Goal: Browse casually

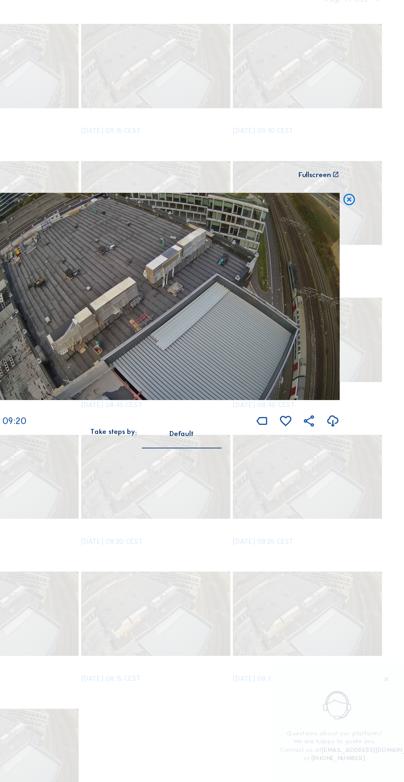
click at [298, 232] on div "Scroll to travel through time | Press 'Alt' Button + Scroll to Zoom | Click and…" at bounding box center [202, 391] width 404 height 782
click at [362, 303] on icon at bounding box center [359, 297] width 11 height 12
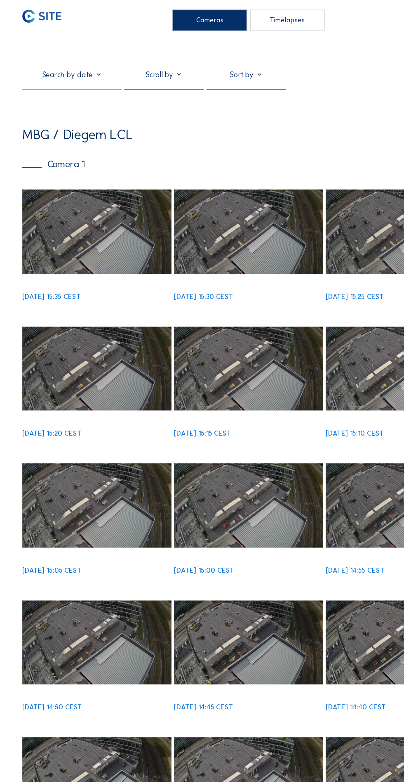
click at [94, 197] on img at bounding box center [78, 188] width 121 height 68
